Goal: Find specific page/section: Find specific page/section

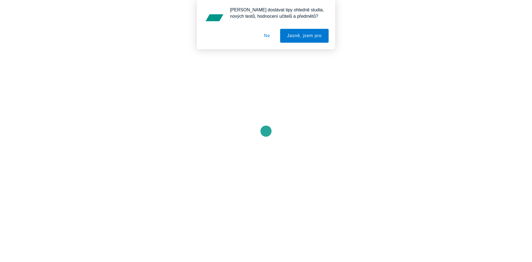
click at [267, 33] on button "Ne" at bounding box center [267, 36] width 20 height 14
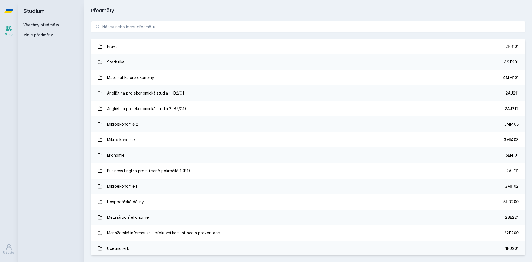
click at [173, 34] on div "Právo 2PR101 Statistika 4ST201 Matematika pro ekonomy 4MM101 Angličtina pro eko…" at bounding box center [308, 138] width 448 height 248
click at [173, 30] on input "search" at bounding box center [308, 26] width 435 height 11
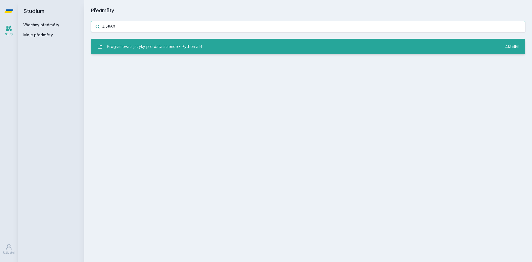
type input "4iz566"
click at [183, 47] on div "Programovací jazyky pro data science - Python a R" at bounding box center [154, 46] width 95 height 11
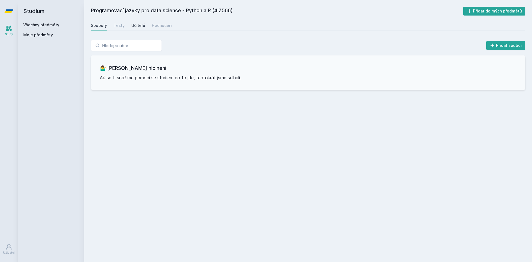
click at [133, 25] on div "Učitelé" at bounding box center [138, 26] width 14 height 6
click at [162, 23] on div "Hodnocení" at bounding box center [162, 26] width 21 height 6
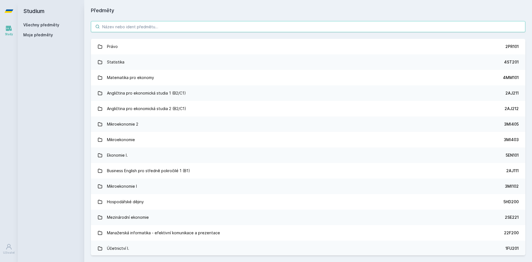
click at [135, 23] on input "search" at bounding box center [308, 26] width 435 height 11
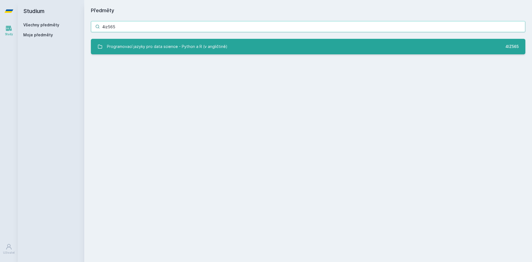
type input "4iz565"
click at [175, 48] on div "Programovací jazyky pro data science - Python a R (v angličtině)" at bounding box center [167, 46] width 121 height 11
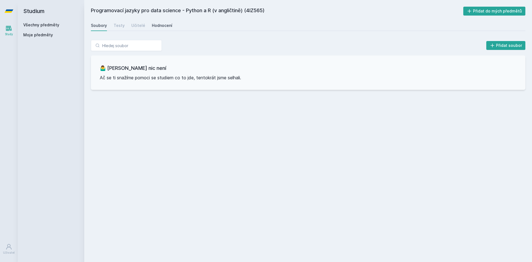
click at [153, 24] on div "Hodnocení" at bounding box center [162, 26] width 21 height 6
